Goal: Find specific page/section: Find specific page/section

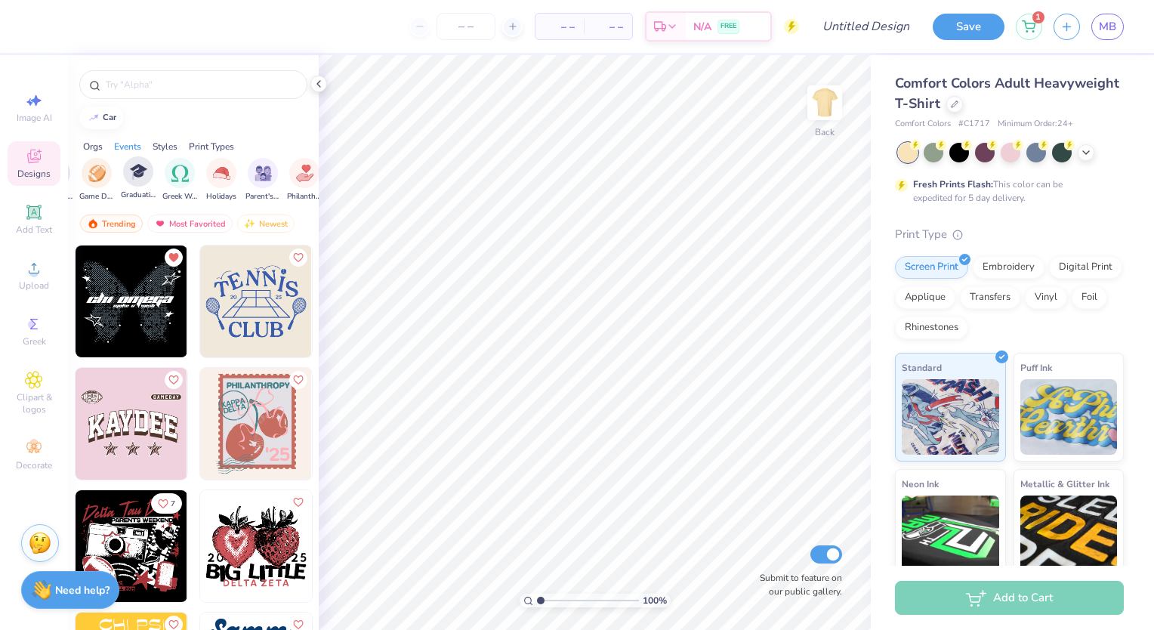
scroll to position [0, 378]
click at [227, 181] on div "filter for Parent's Weekend" at bounding box center [236, 171] width 30 height 30
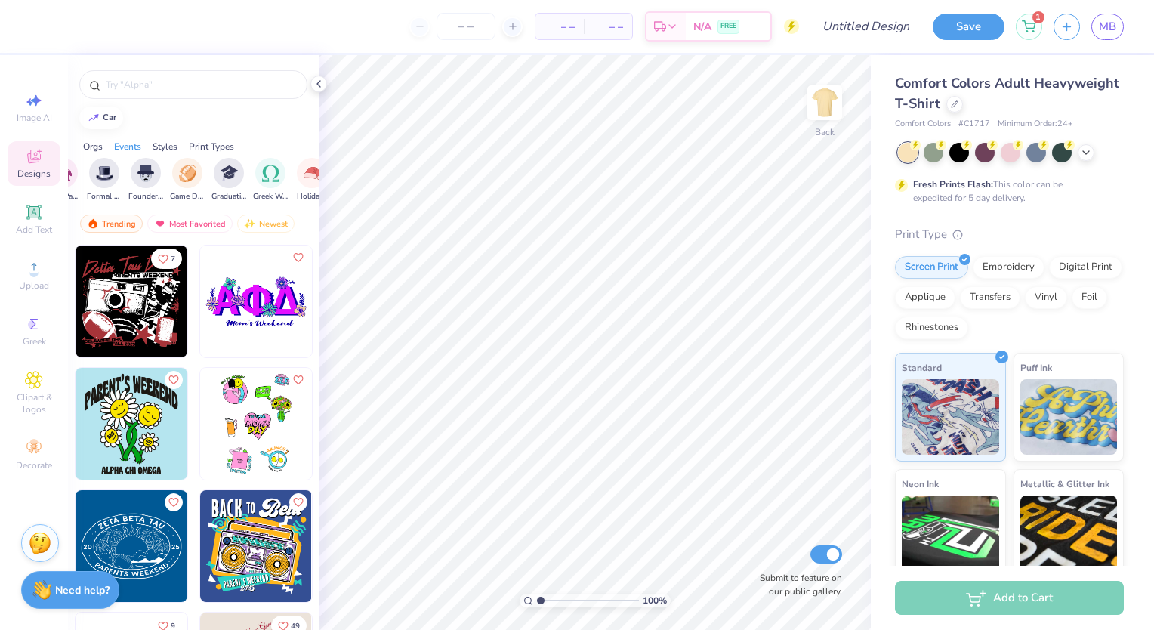
scroll to position [0, 0]
click at [284, 177] on img "filter for Parent's Weekend" at bounding box center [281, 173] width 17 height 17
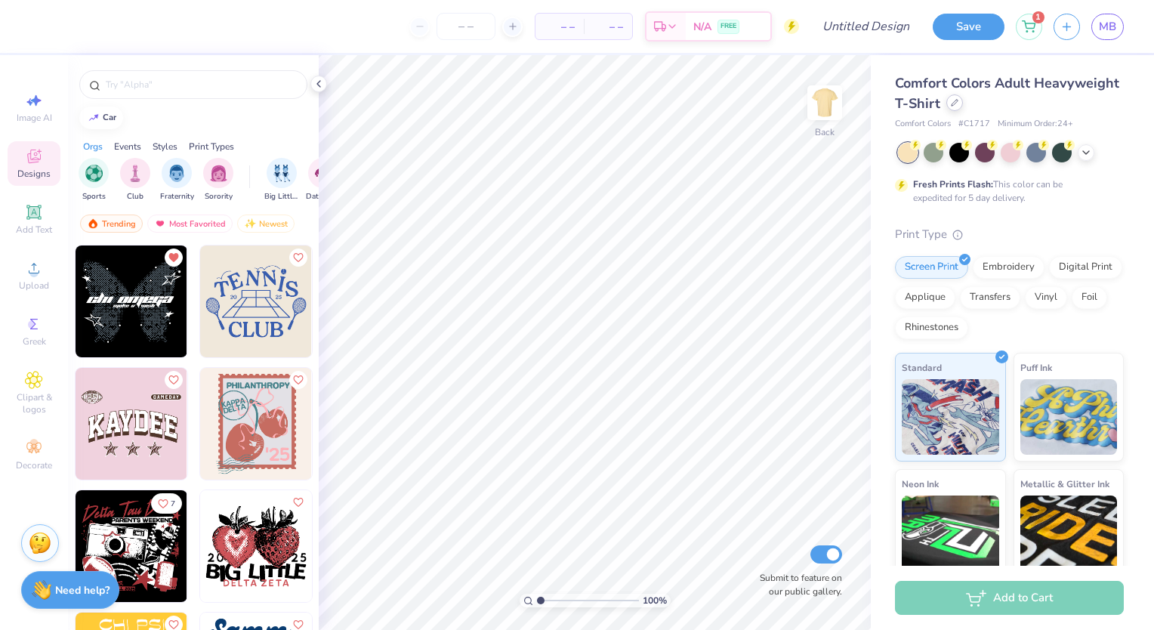
click at [963, 109] on div at bounding box center [955, 102] width 17 height 17
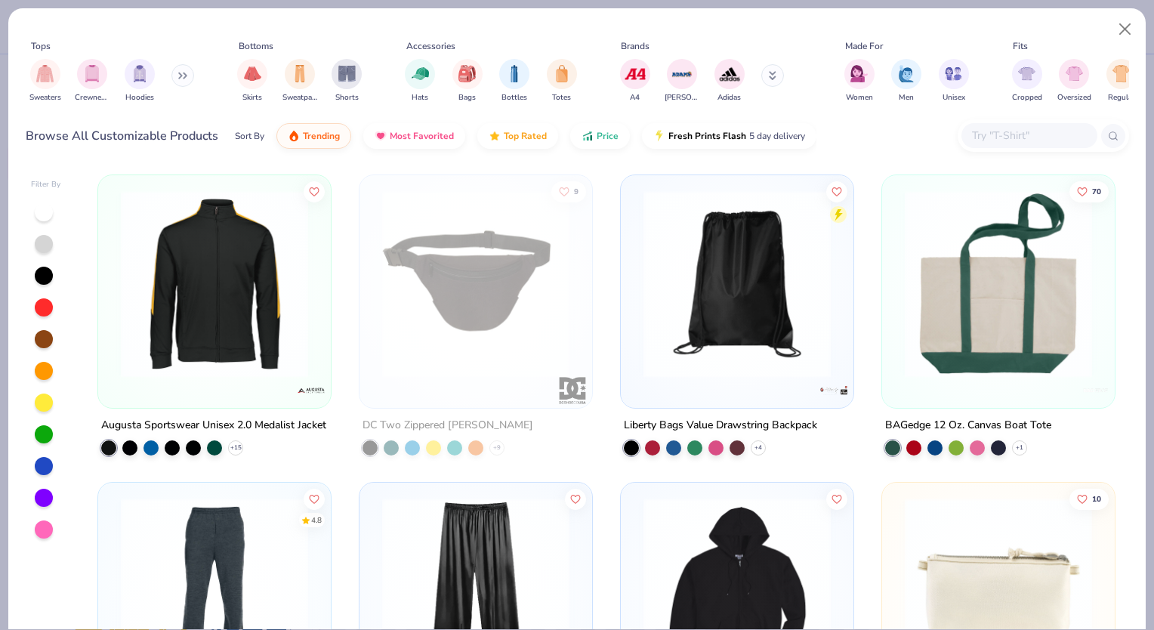
click at [765, 78] on button at bounding box center [772, 75] width 23 height 23
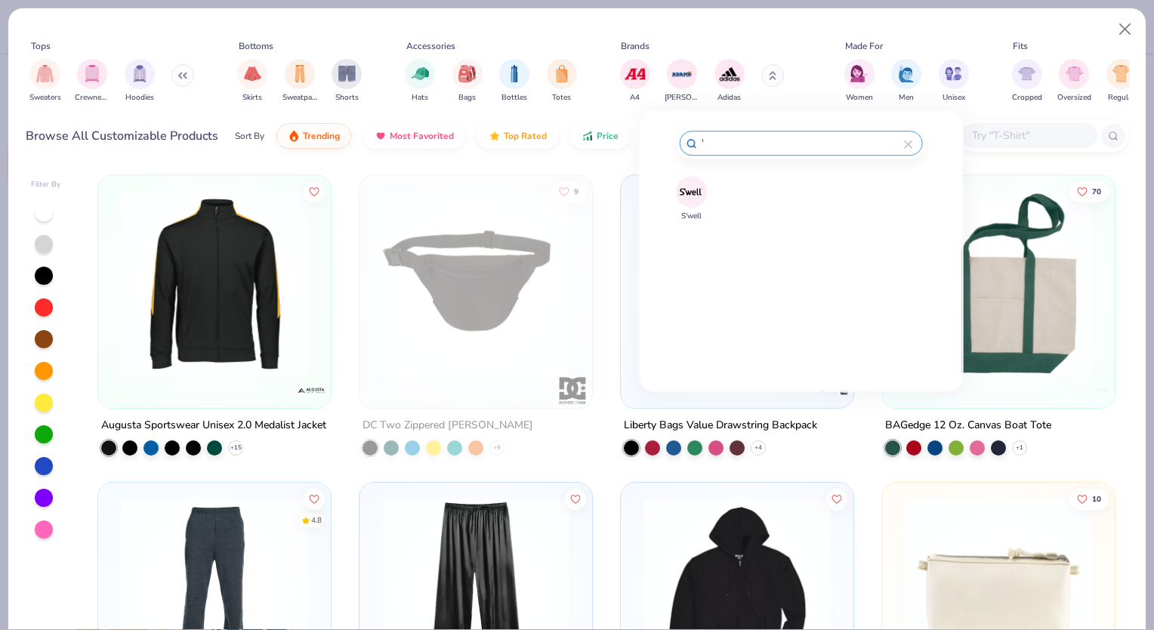
type input "'"
click at [696, 187] on img at bounding box center [691, 191] width 26 height 26
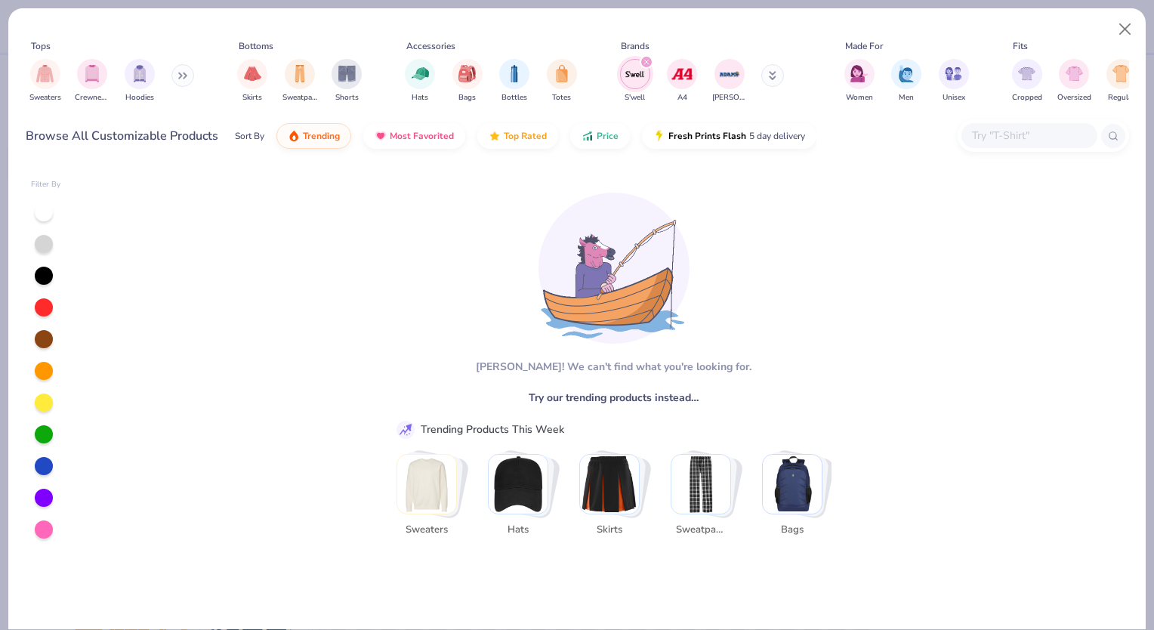
click at [650, 61] on icon "filter for S'well" at bounding box center [647, 62] width 6 height 6
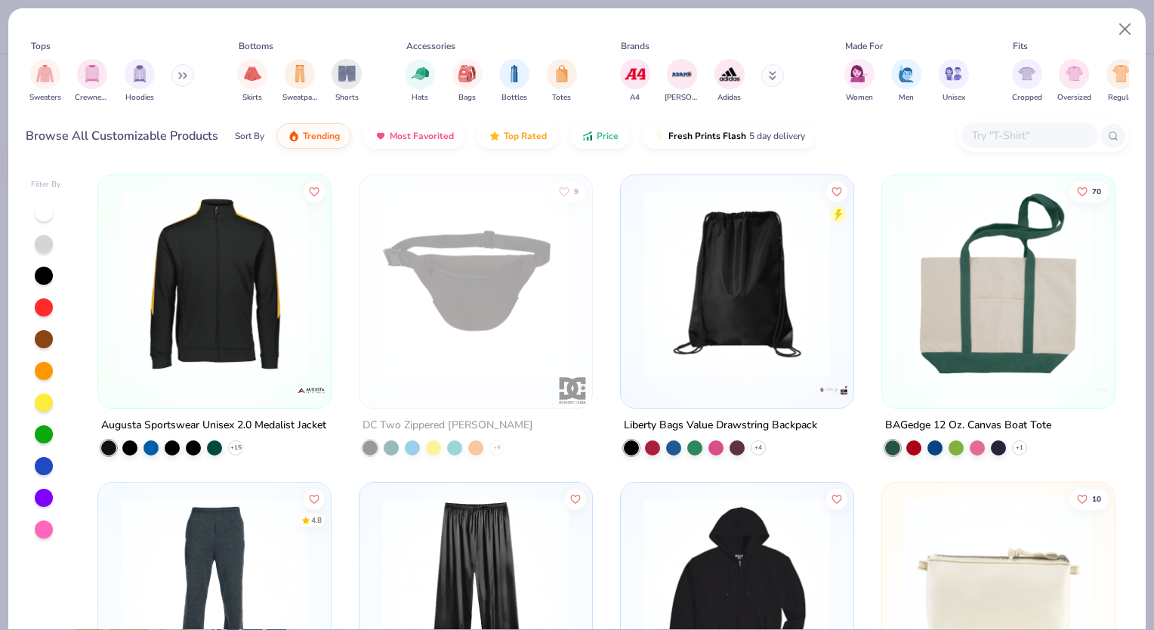
click at [770, 79] on icon at bounding box center [773, 75] width 8 height 9
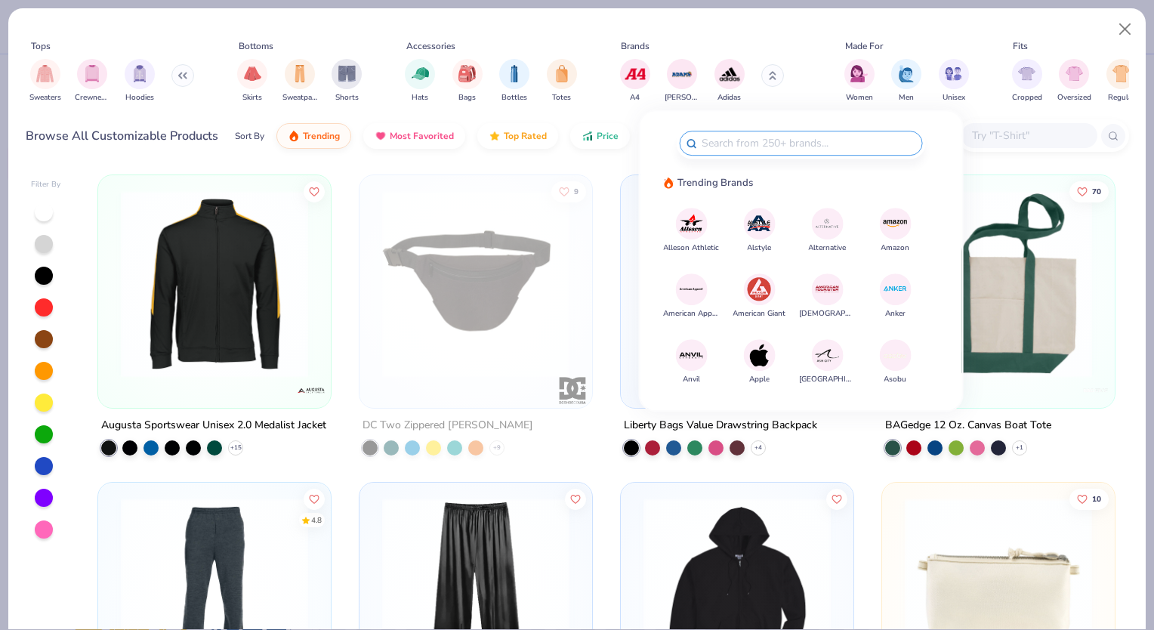
click at [764, 359] on img at bounding box center [759, 355] width 26 height 26
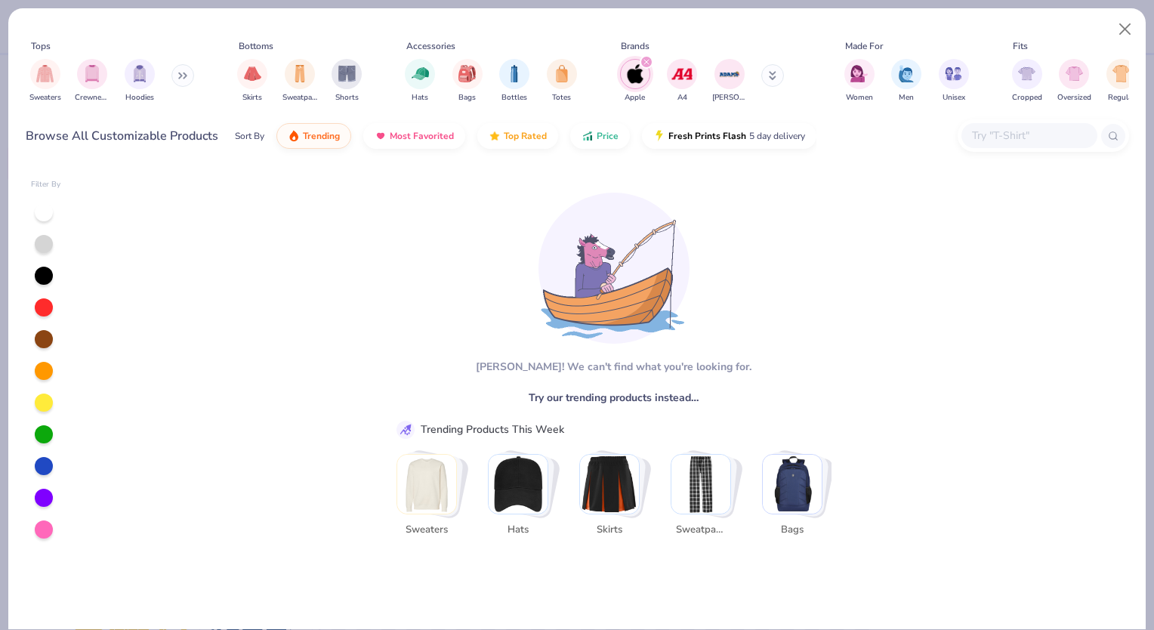
click at [650, 64] on div "filter for Apple" at bounding box center [647, 62] width 14 height 14
